Goal: Information Seeking & Learning: Learn about a topic

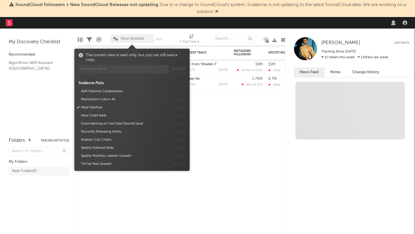
select select "warner_chappell"
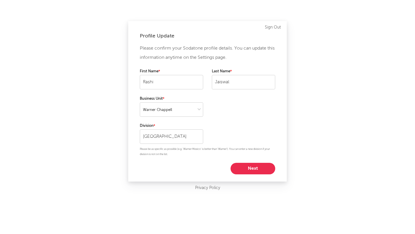
click at [288, 28] on div "Profile Update Please confirm your Sodatone profile details. You can update thi…" at bounding box center [207, 117] width 415 height 234
click at [334, 104] on div "Profile Update Please confirm your Sodatone profile details. You can update thi…" at bounding box center [207, 117] width 415 height 234
click at [259, 171] on button "Next" at bounding box center [253, 169] width 45 height 12
select select "other"
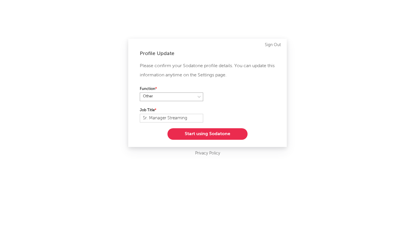
click at [169, 96] on select at bounding box center [171, 97] width 63 height 9
click at [207, 135] on button "Start using Sodatone" at bounding box center [207, 134] width 80 height 12
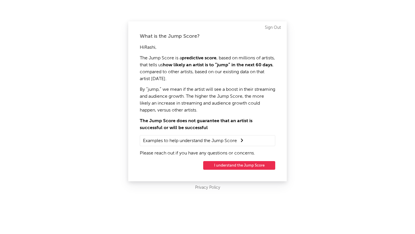
click at [232, 169] on button "I understand the Jump Score" at bounding box center [239, 165] width 72 height 9
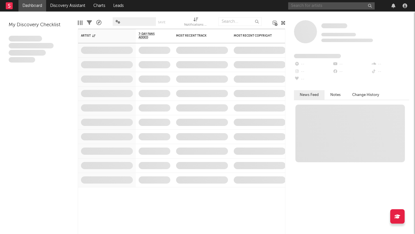
click at [324, 8] on input "text" at bounding box center [331, 5] width 86 height 7
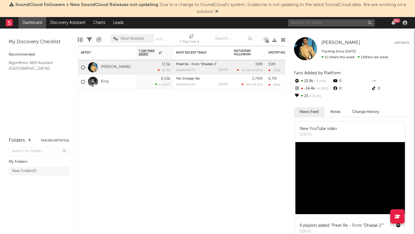
click at [315, 22] on input "text" at bounding box center [331, 22] width 86 height 7
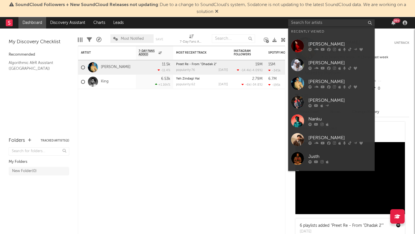
click at [313, 63] on div "[PERSON_NAME]" at bounding box center [339, 62] width 63 height 7
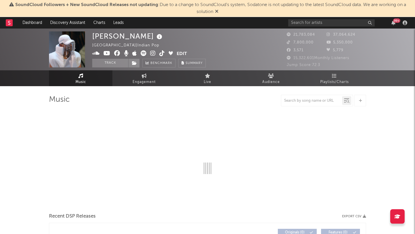
select select "6m"
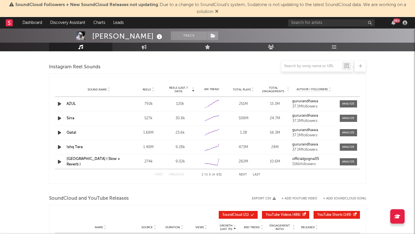
scroll to position [522, 0]
click at [301, 68] on input "text" at bounding box center [311, 66] width 61 height 5
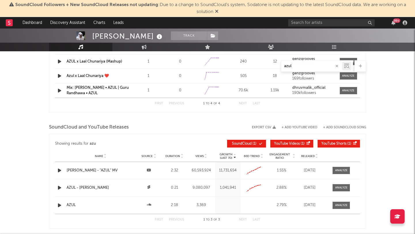
scroll to position [401, 0]
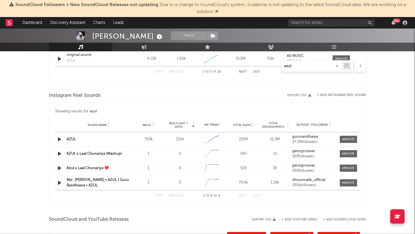
type input "azul"
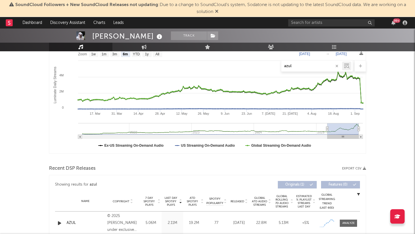
scroll to position [0, 0]
